Goal: Task Accomplishment & Management: Manage account settings

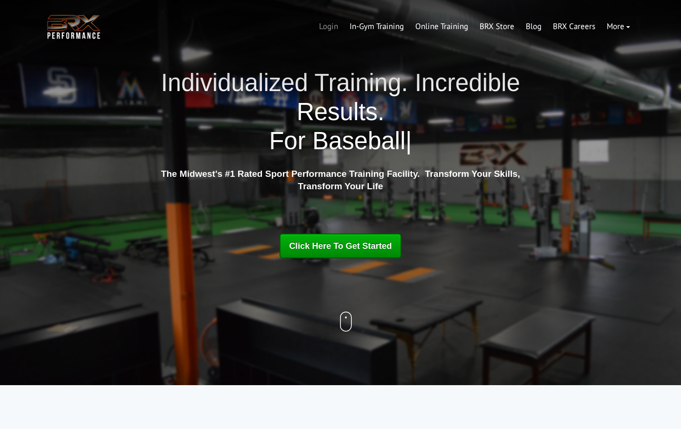
click at [325, 29] on link "Login" at bounding box center [329, 26] width 30 height 23
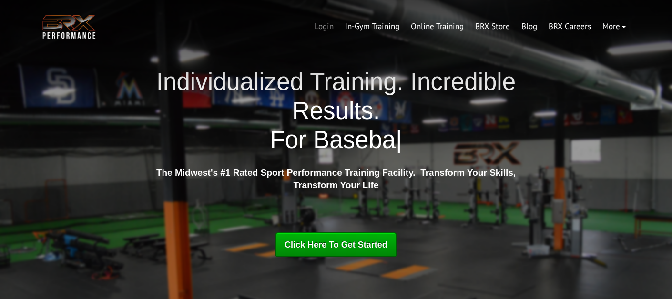
click at [329, 27] on link "Login" at bounding box center [324, 26] width 30 height 23
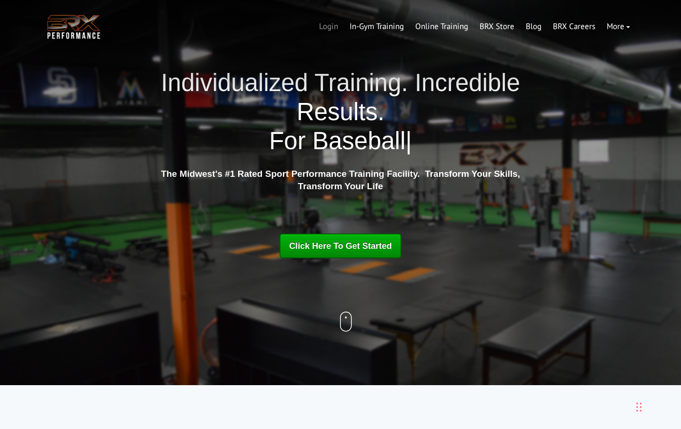
click at [324, 31] on link "Login" at bounding box center [329, 26] width 30 height 23
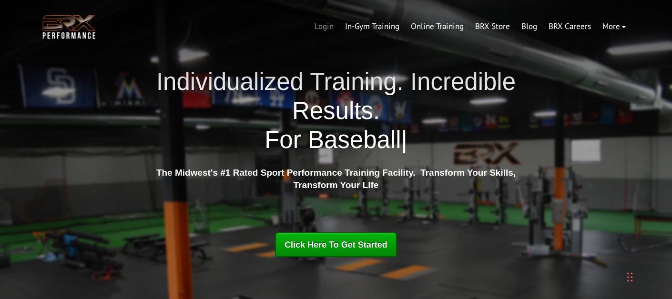
click at [324, 31] on link "Login" at bounding box center [324, 26] width 30 height 23
